Goal: Use online tool/utility: Utilize a website feature to perform a specific function

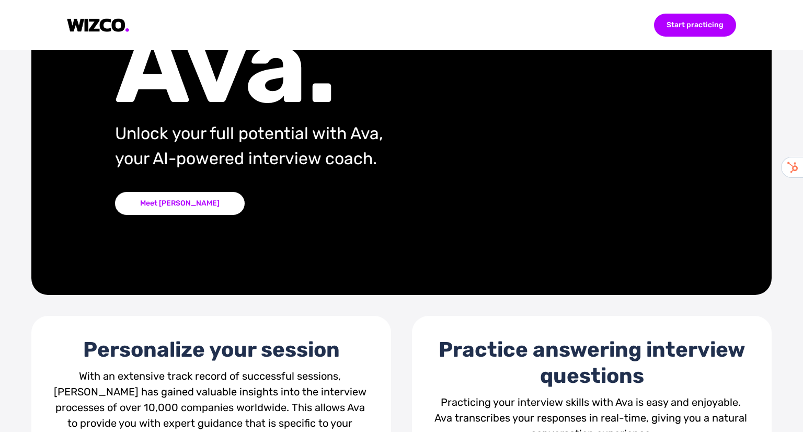
scroll to position [139, 0]
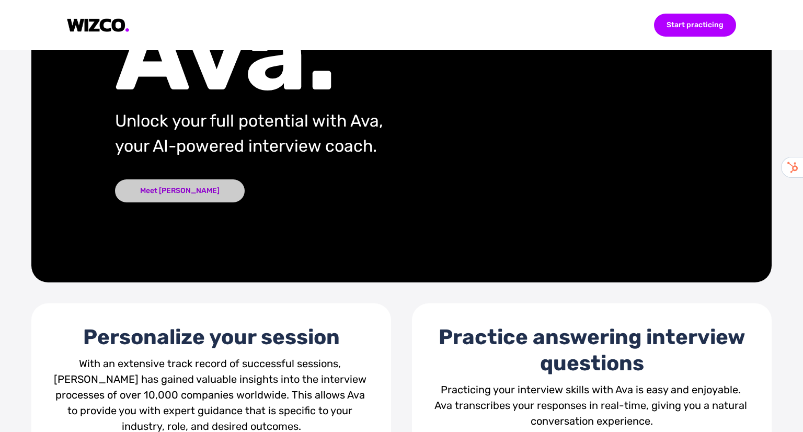
click at [169, 201] on div "Meet [PERSON_NAME]" at bounding box center [180, 190] width 130 height 23
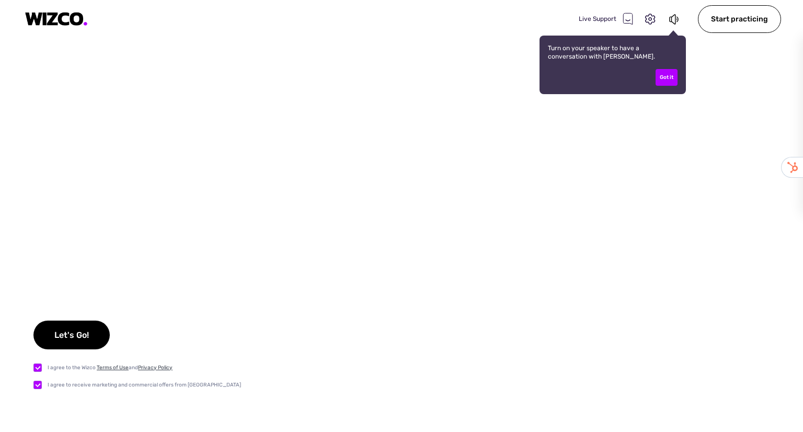
checkbox input "true"
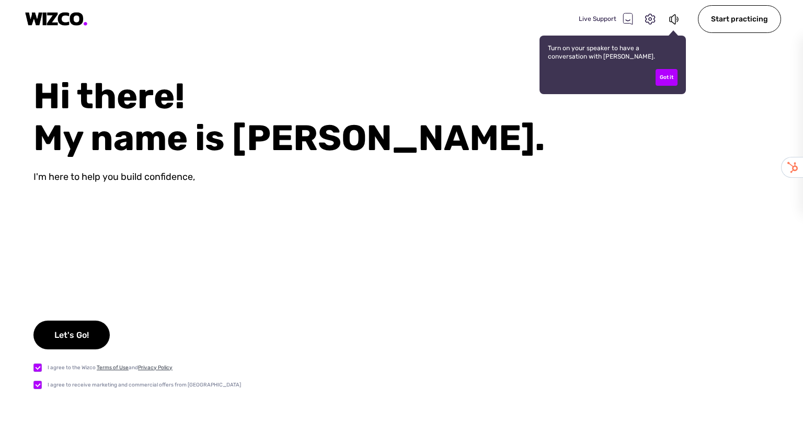
click at [39, 371] on label at bounding box center [40, 367] width 14 height 11
checkbox input "false"
click at [36, 391] on div "Hi there! My name is Ava. I'm here to help you build confidence, sharpen your i…" at bounding box center [401, 253] width 803 height 356
click at [38, 384] on label at bounding box center [40, 384] width 14 height 11
checkbox input "false"
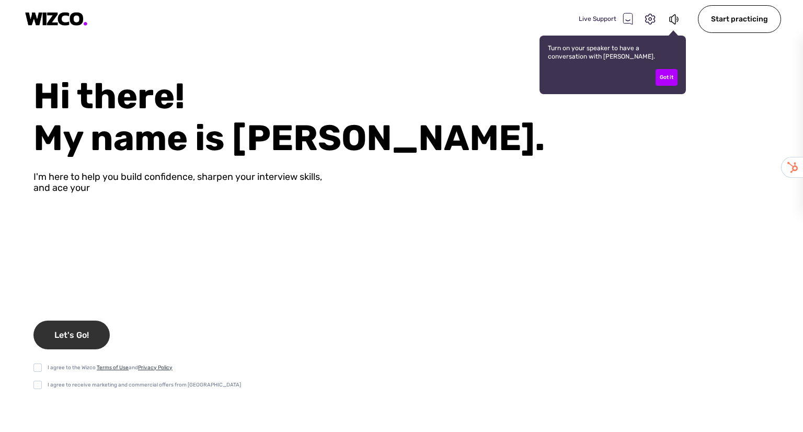
click at [74, 336] on div "Let's Go!" at bounding box center [71, 334] width 76 height 29
click at [74, 330] on div "Let's Go!" at bounding box center [71, 334] width 76 height 29
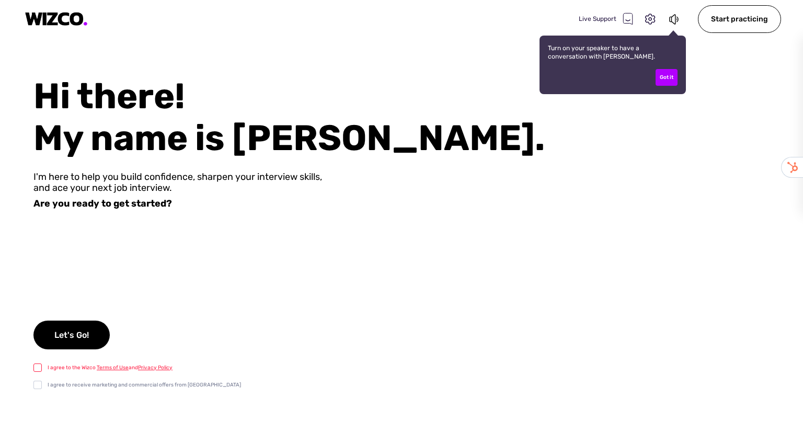
click at [38, 365] on label at bounding box center [40, 367] width 14 height 11
checkbox input "true"
click at [80, 326] on div "Let's Go!" at bounding box center [71, 334] width 76 height 29
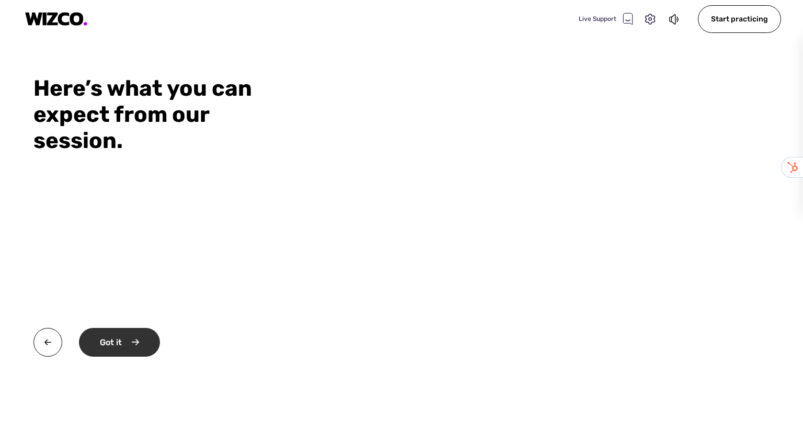
click at [105, 332] on div "Got it" at bounding box center [119, 342] width 81 height 29
click at [109, 339] on div "Okay" at bounding box center [118, 342] width 79 height 29
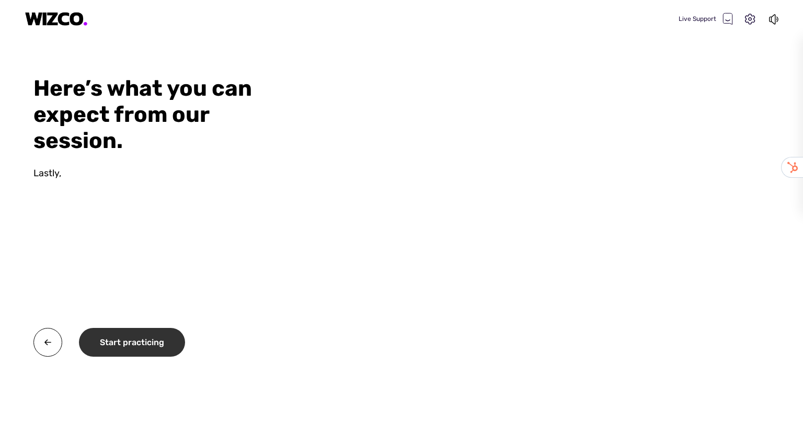
click at [109, 339] on div "Start practicing" at bounding box center [132, 342] width 106 height 29
